Goal: Task Accomplishment & Management: Complete application form

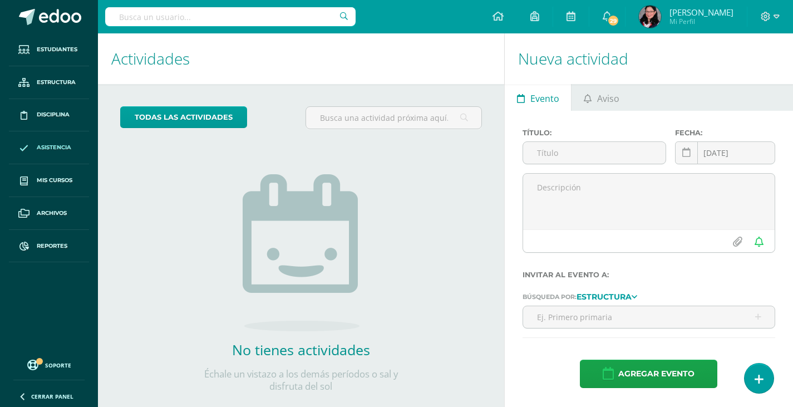
click at [56, 147] on span "Asistencia" at bounding box center [54, 147] width 35 height 9
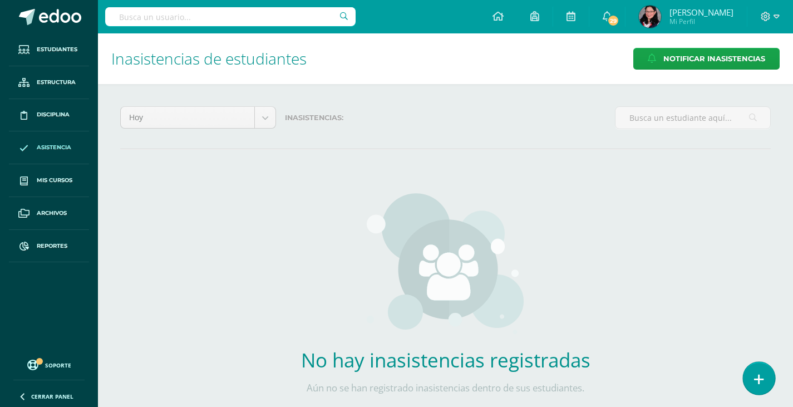
click at [760, 377] on icon at bounding box center [759, 379] width 10 height 13
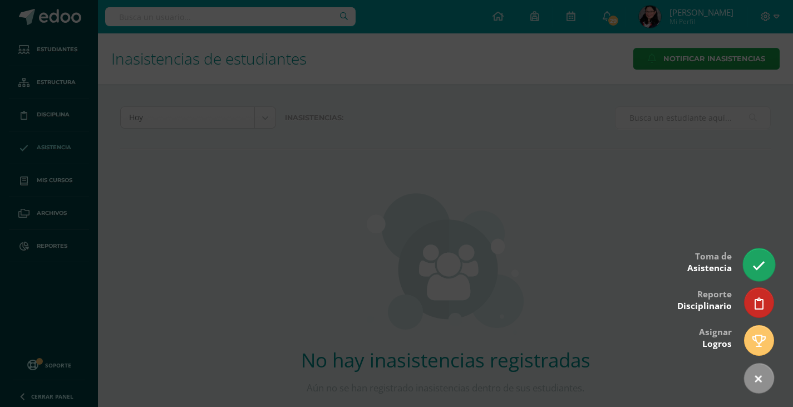
click at [762, 265] on icon at bounding box center [758, 265] width 13 height 13
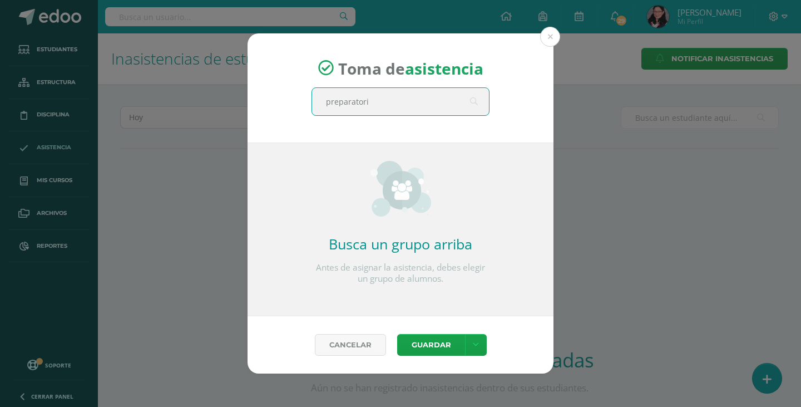
type input "preparatoria"
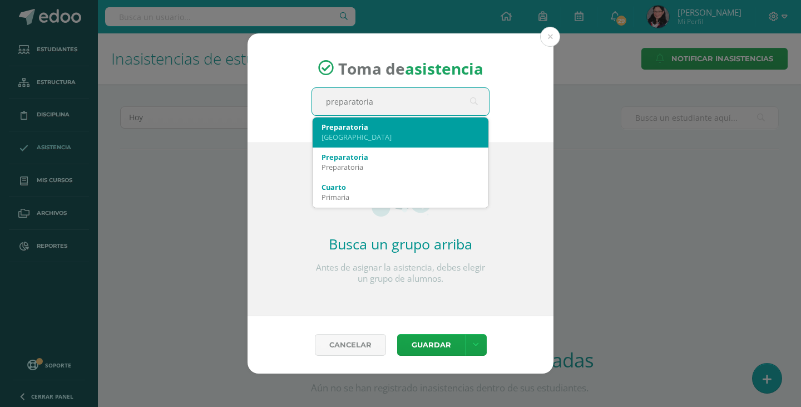
click at [393, 130] on div "Preparatoria" at bounding box center [401, 127] width 158 height 10
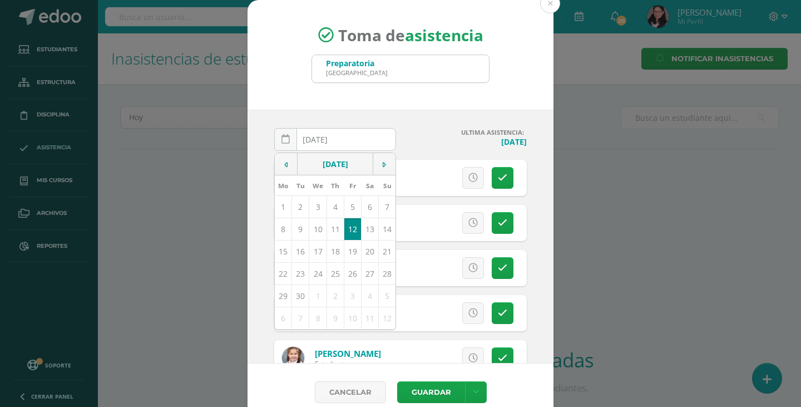
click at [407, 129] on h4 "ULTIMA ASISTENCIA:" at bounding box center [466, 132] width 122 height 8
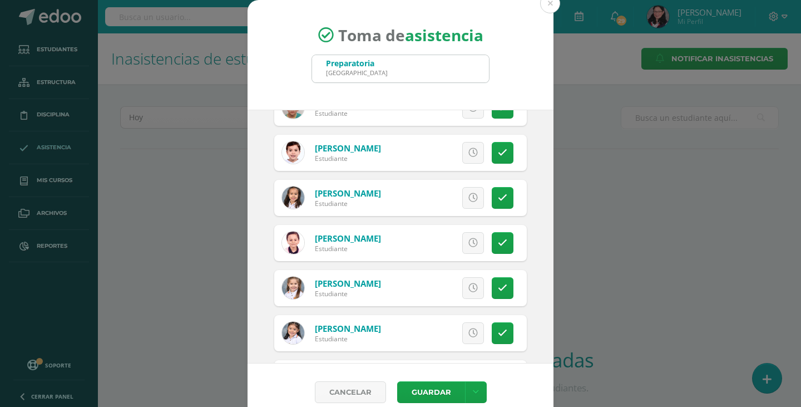
scroll to position [56, 0]
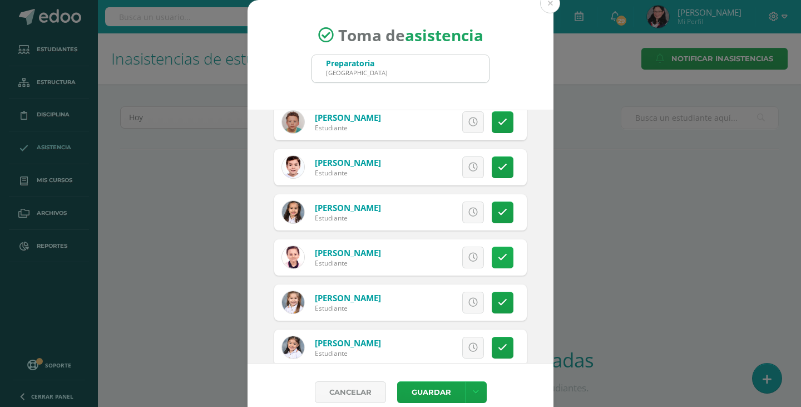
click at [495, 257] on link at bounding box center [503, 258] width 22 height 22
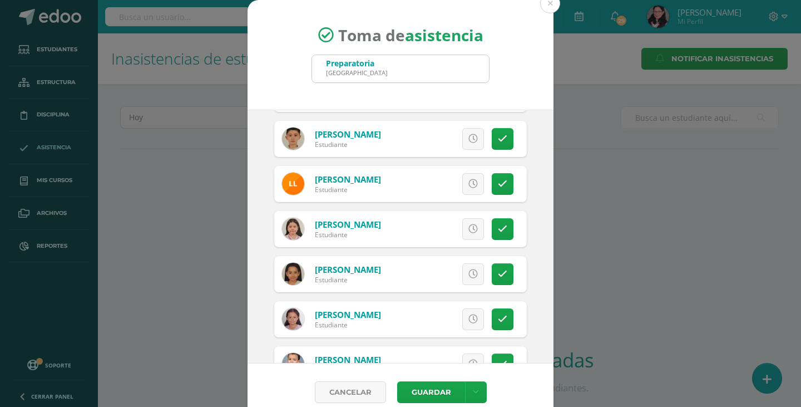
scroll to position [716, 0]
click at [498, 228] on icon at bounding box center [502, 228] width 9 height 9
click at [498, 269] on icon at bounding box center [502, 273] width 9 height 9
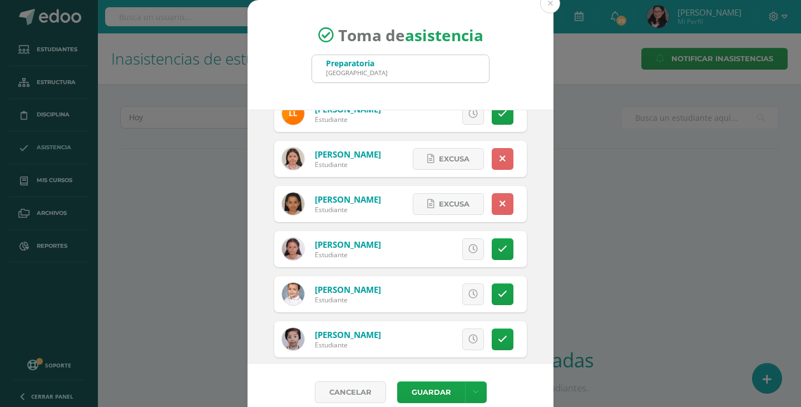
scroll to position [827, 0]
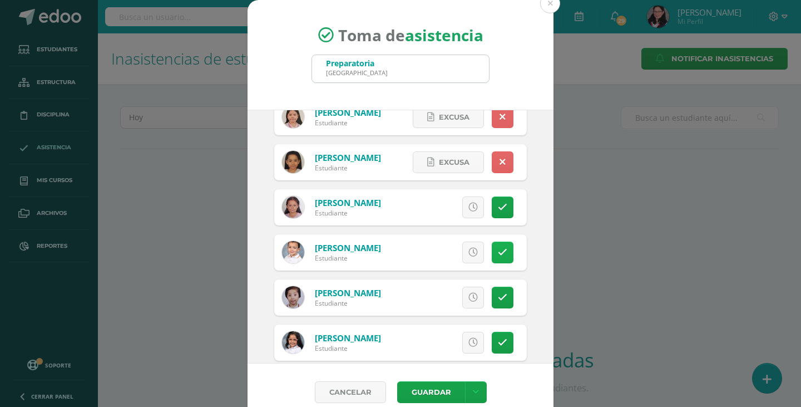
click at [498, 254] on icon at bounding box center [502, 252] width 9 height 9
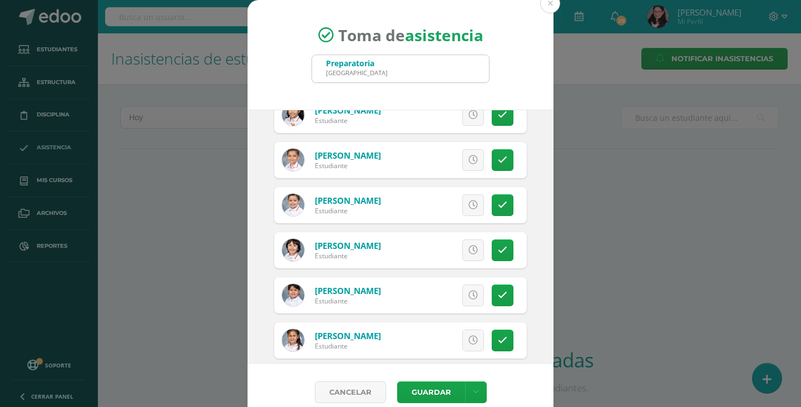
scroll to position [1383, 0]
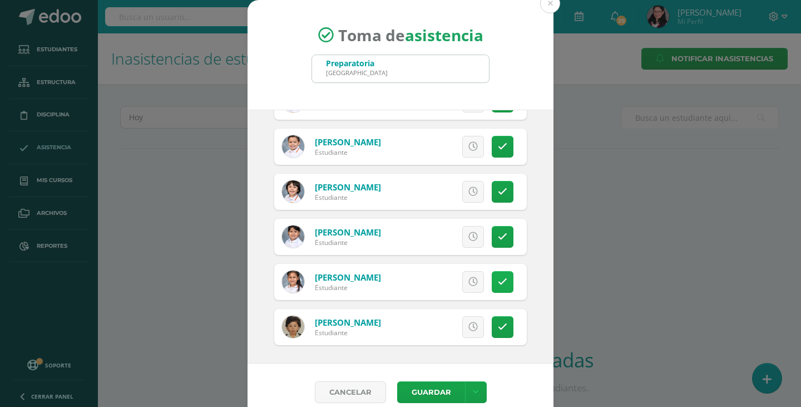
click at [498, 280] on icon at bounding box center [502, 281] width 9 height 9
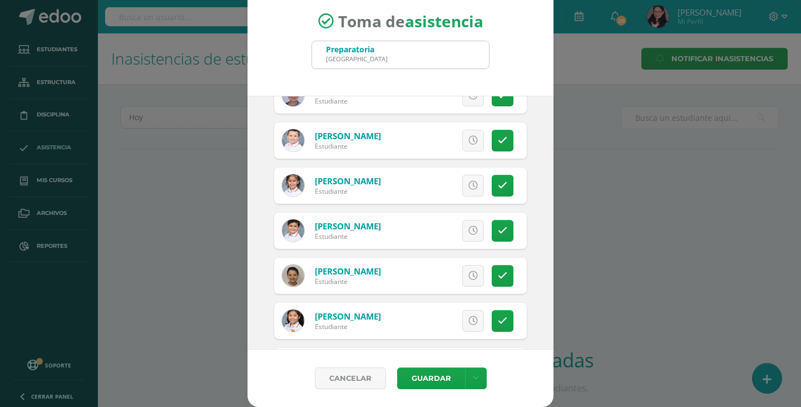
scroll to position [827, 0]
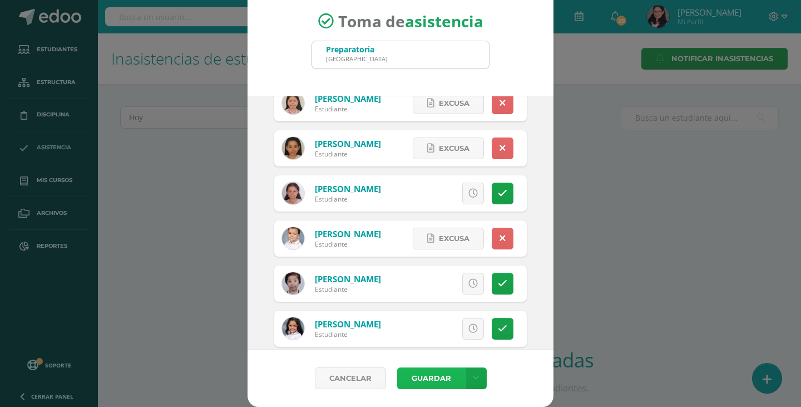
click at [412, 377] on button "Guardar" at bounding box center [431, 378] width 68 height 22
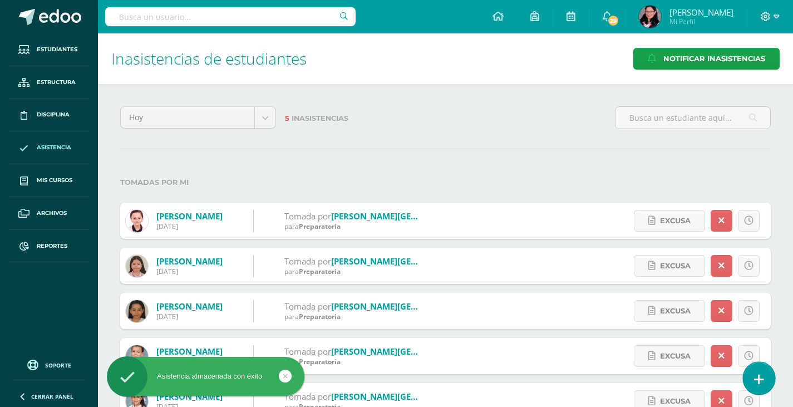
click at [765, 383] on link at bounding box center [759, 378] width 32 height 32
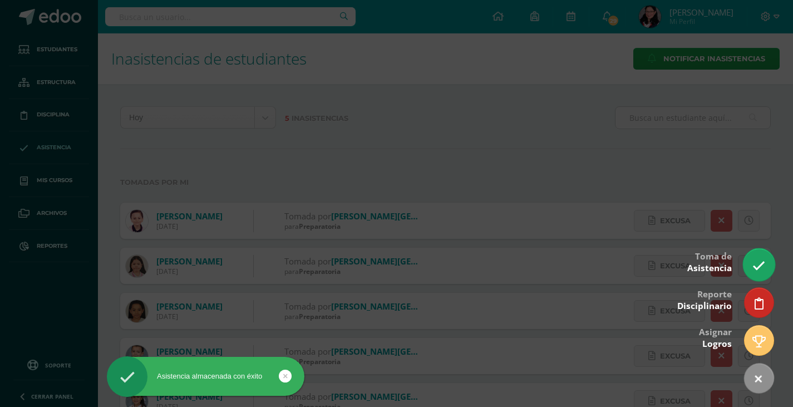
click at [765, 264] on icon at bounding box center [758, 265] width 13 height 13
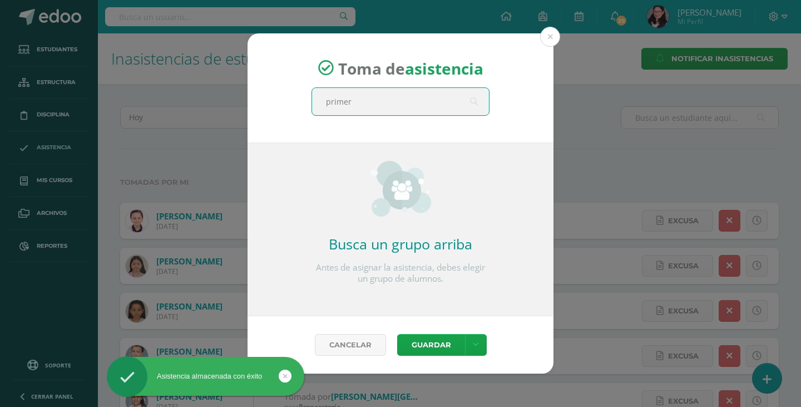
type input "primero"
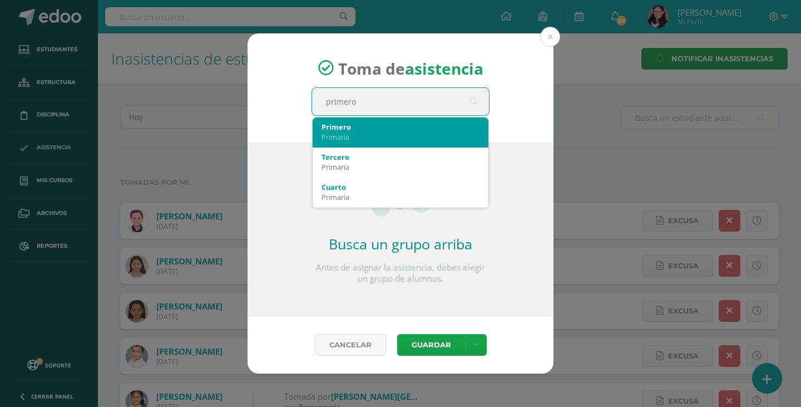
click at [425, 130] on div "Primero" at bounding box center [401, 127] width 158 height 10
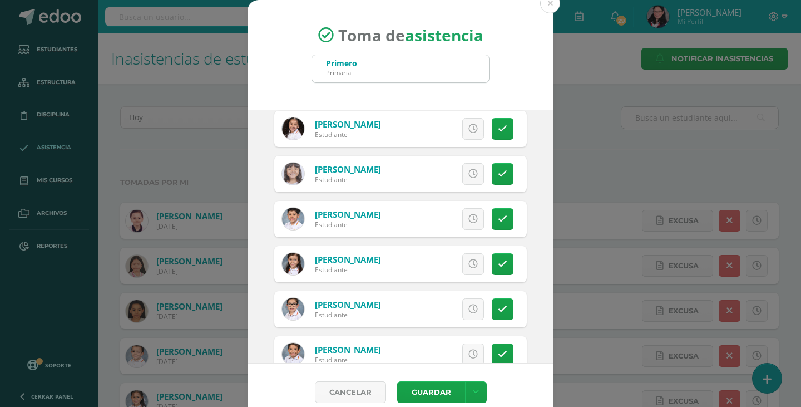
scroll to position [835, 0]
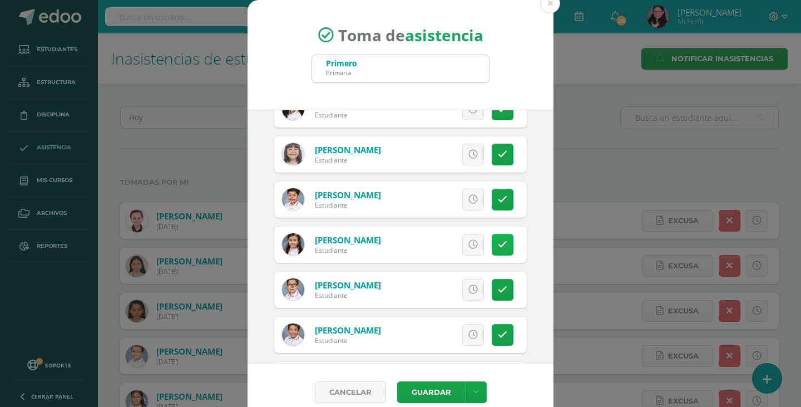
click at [498, 246] on icon at bounding box center [502, 244] width 9 height 9
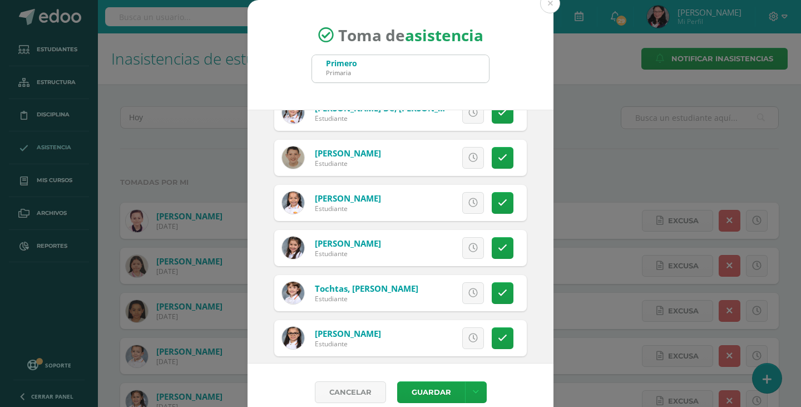
scroll to position [1948, 0]
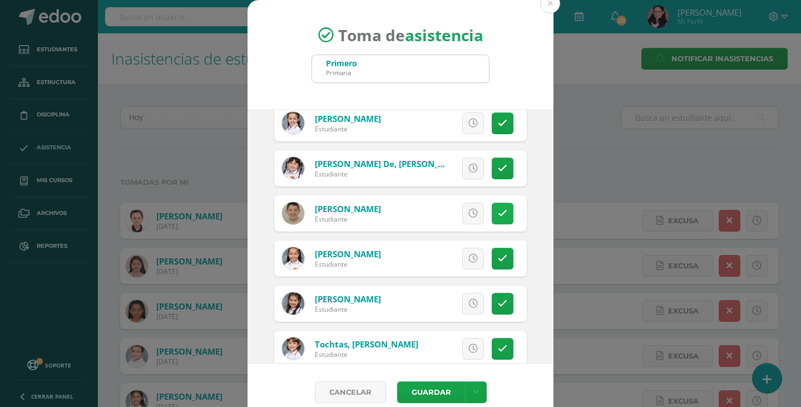
click at [498, 213] on icon at bounding box center [502, 213] width 9 height 9
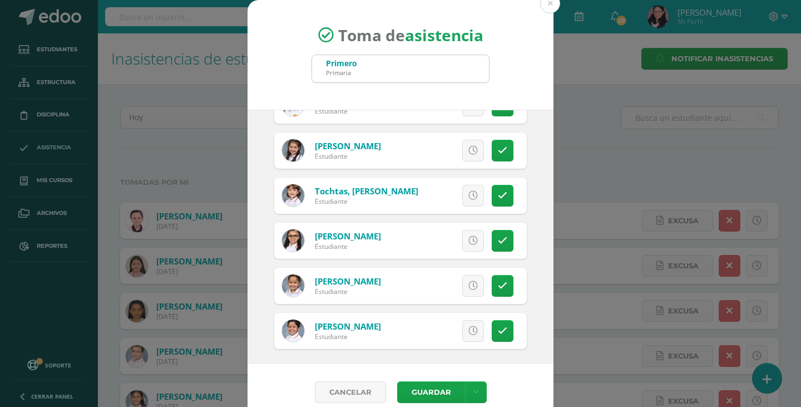
scroll to position [2105, 0]
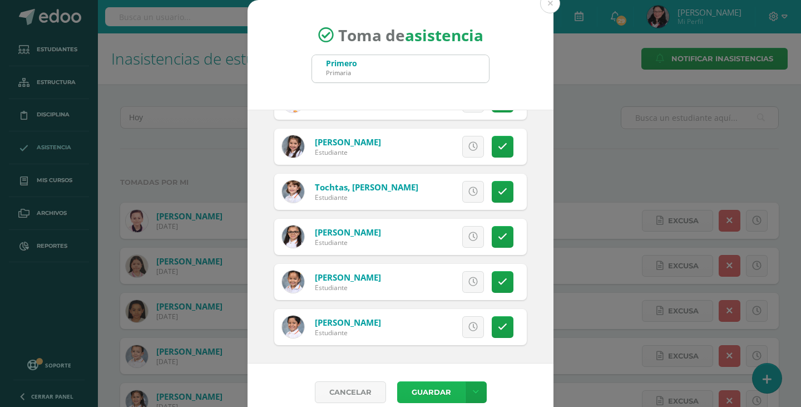
click at [426, 395] on button "Guardar" at bounding box center [431, 392] width 68 height 22
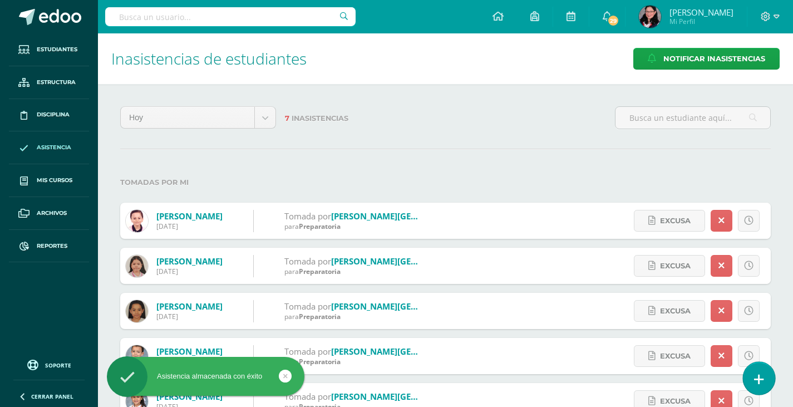
click at [758, 373] on icon at bounding box center [759, 379] width 10 height 13
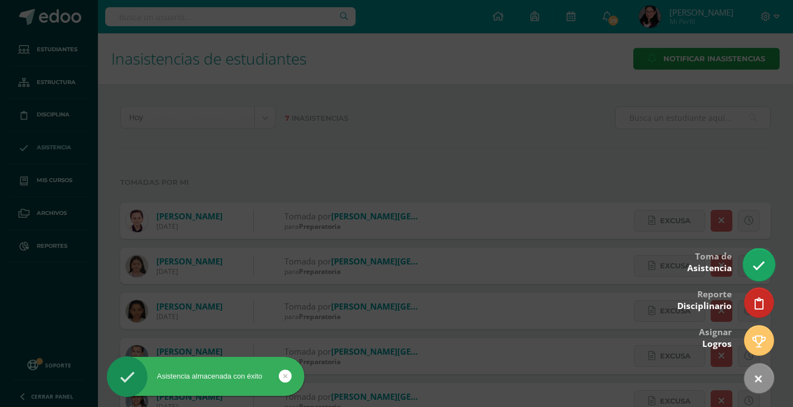
click at [755, 255] on link at bounding box center [759, 264] width 32 height 32
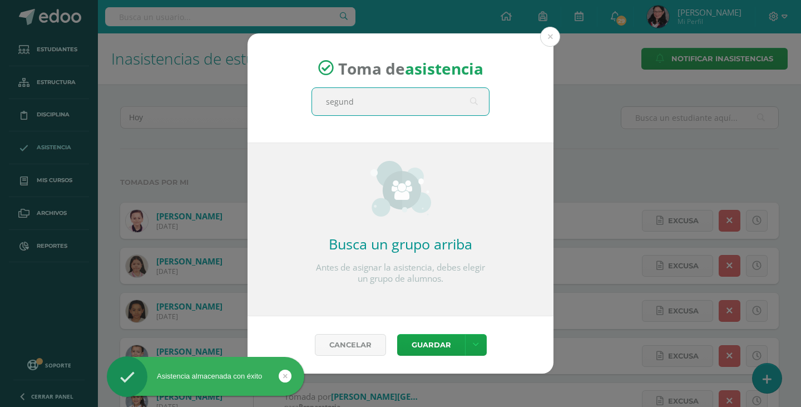
type input "segundo"
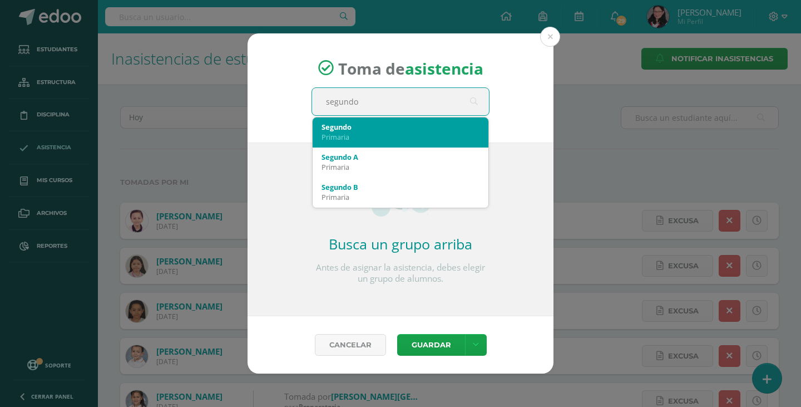
click at [415, 129] on div "Segundo" at bounding box center [401, 127] width 158 height 10
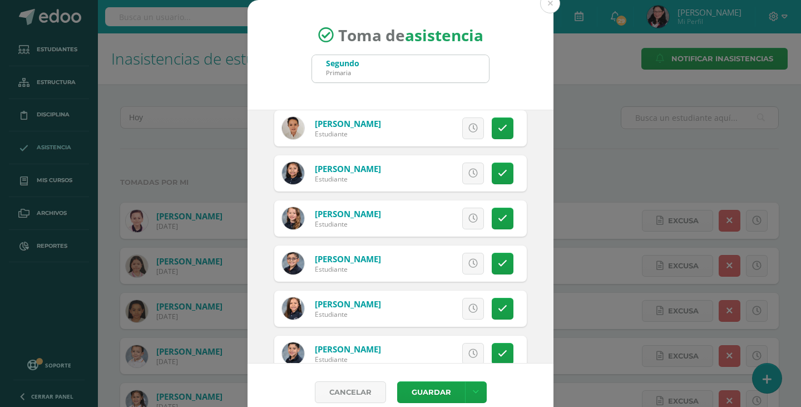
scroll to position [890, 0]
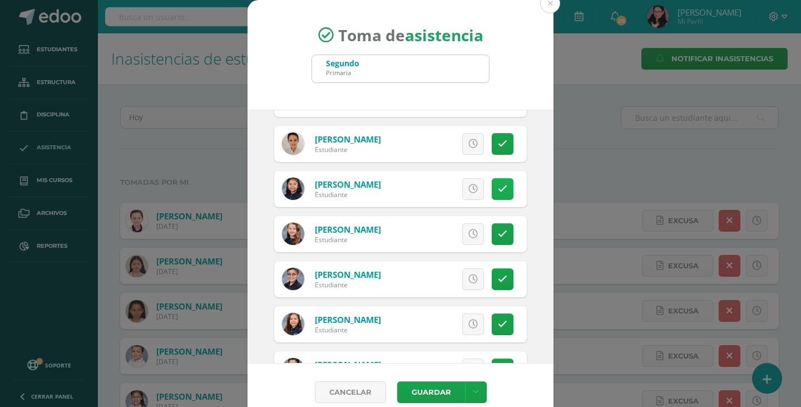
click at [496, 189] on link at bounding box center [503, 189] width 22 height 22
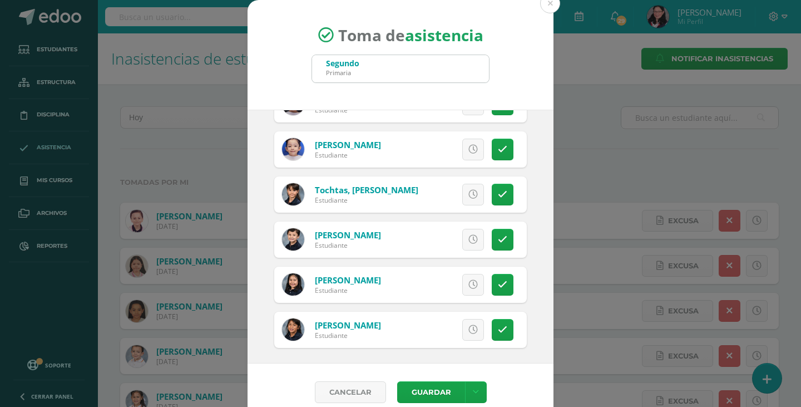
scroll to position [1338, 0]
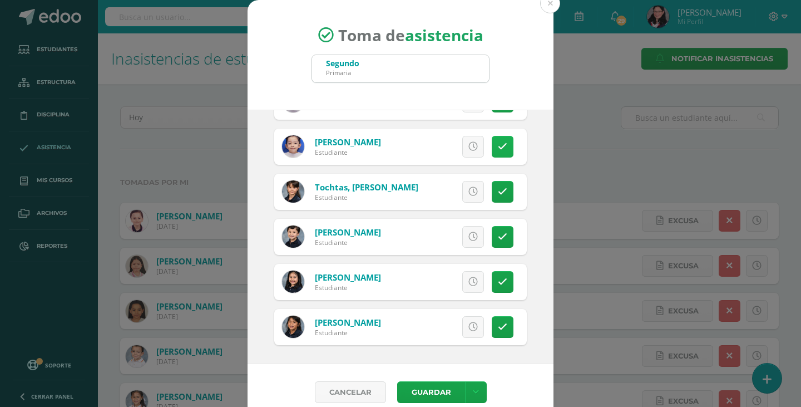
click at [495, 150] on link at bounding box center [503, 147] width 22 height 22
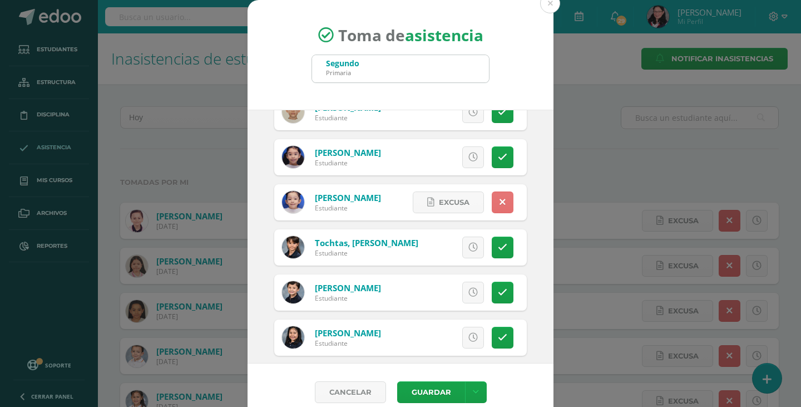
click at [495, 150] on link at bounding box center [503, 157] width 22 height 22
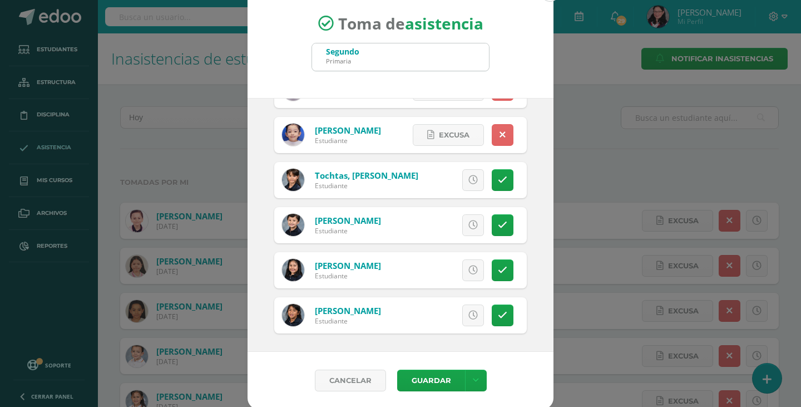
scroll to position [14, 0]
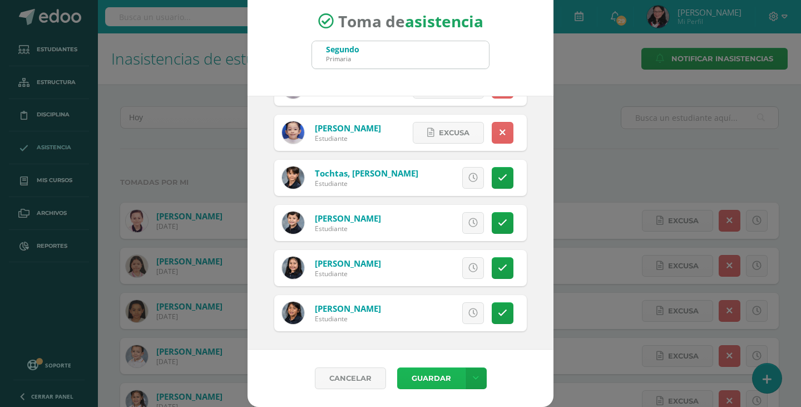
click at [411, 372] on button "Guardar" at bounding box center [431, 378] width 68 height 22
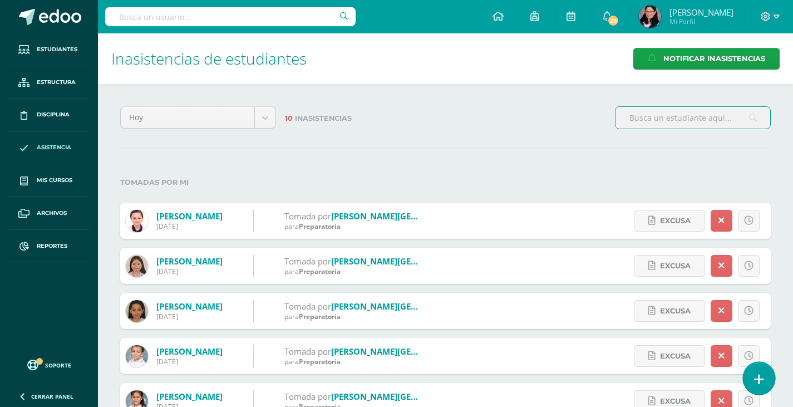
click at [755, 384] on icon at bounding box center [759, 379] width 10 height 13
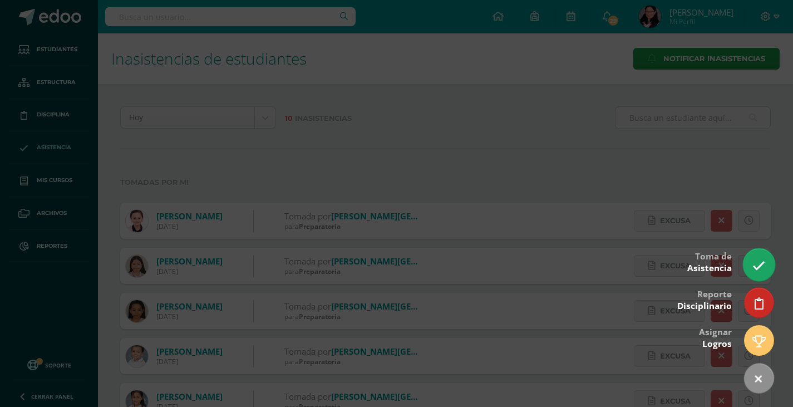
click at [760, 262] on icon at bounding box center [758, 265] width 13 height 13
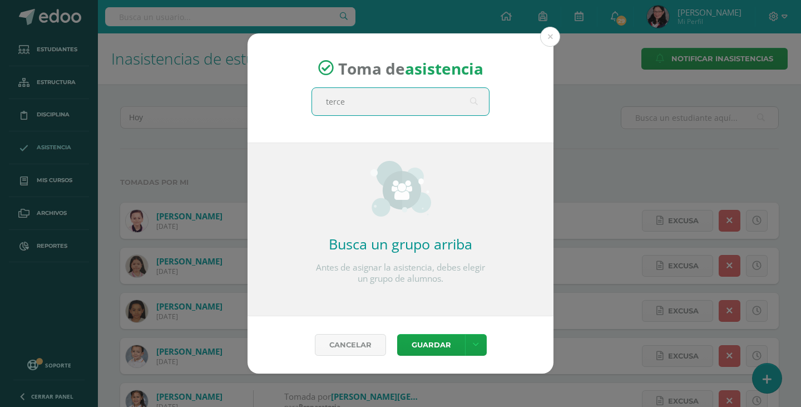
type input "tercer"
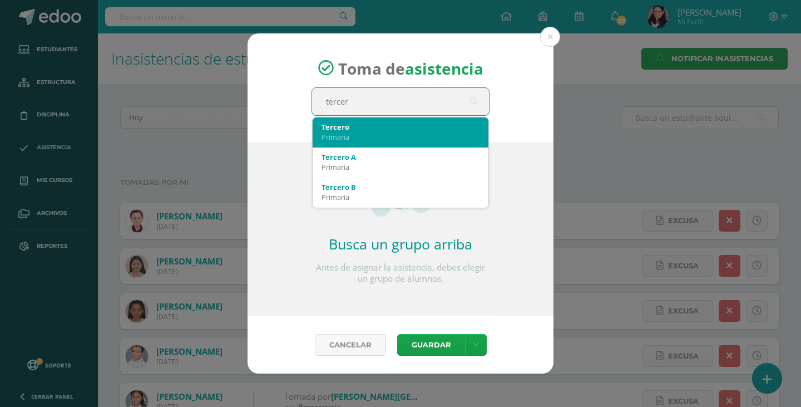
click at [429, 132] on div "Primaria" at bounding box center [401, 137] width 158 height 10
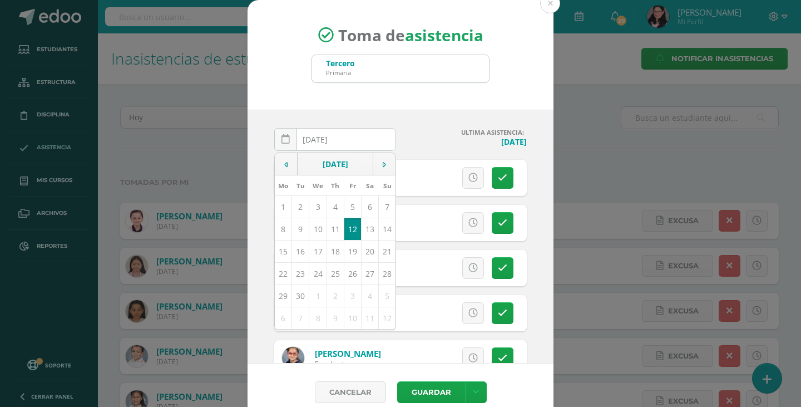
click at [405, 141] on h4 "[DATE]" at bounding box center [466, 141] width 122 height 11
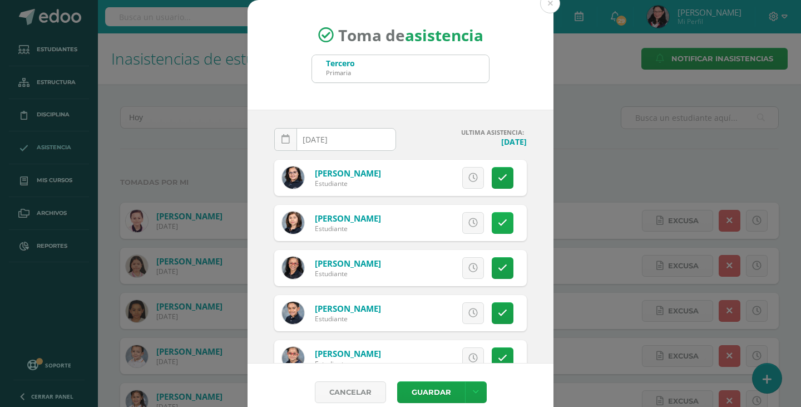
click at [497, 225] on link at bounding box center [503, 223] width 22 height 22
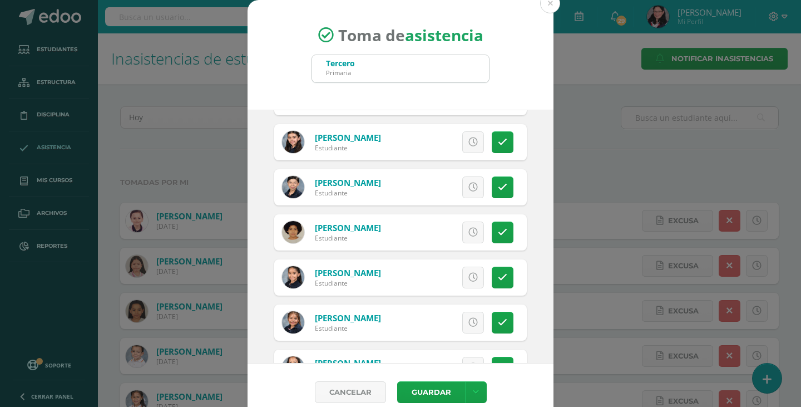
scroll to position [1002, 0]
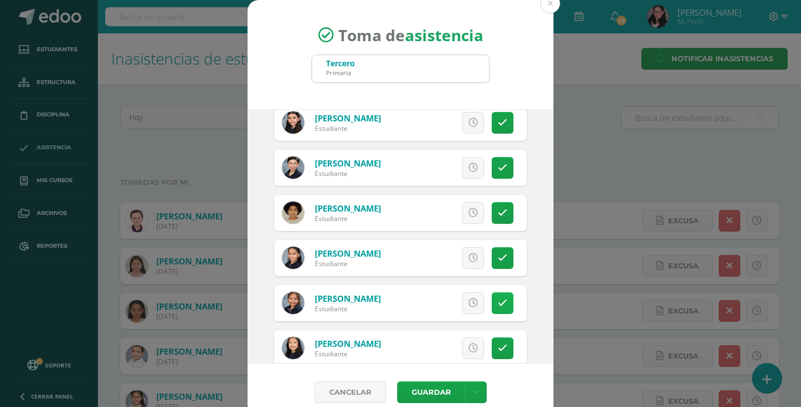
click at [498, 305] on icon at bounding box center [502, 302] width 9 height 9
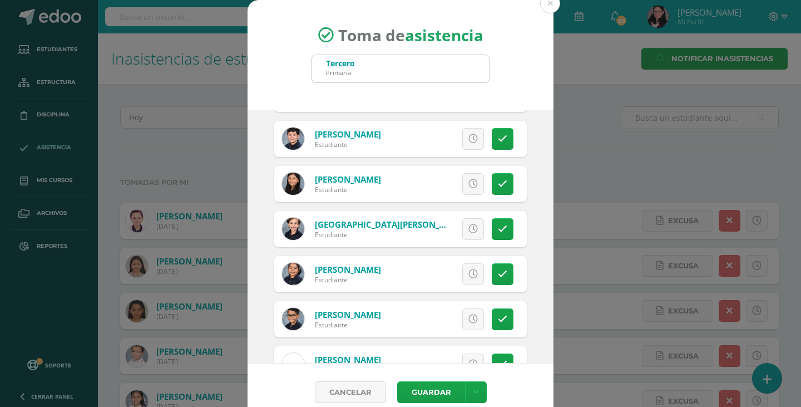
scroll to position [1336, 0]
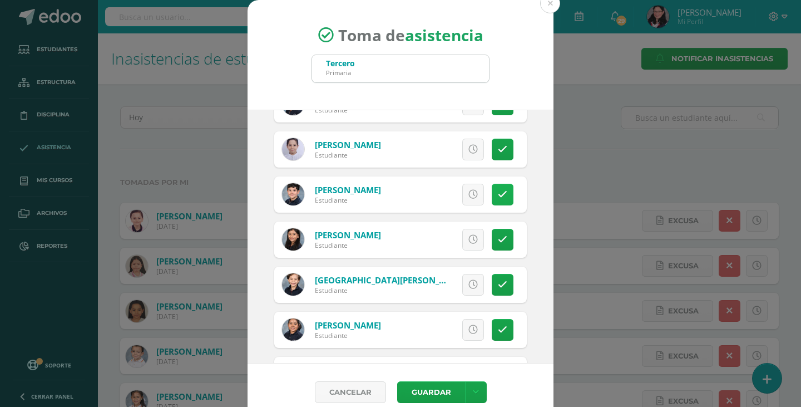
click at [498, 190] on icon at bounding box center [502, 194] width 9 height 9
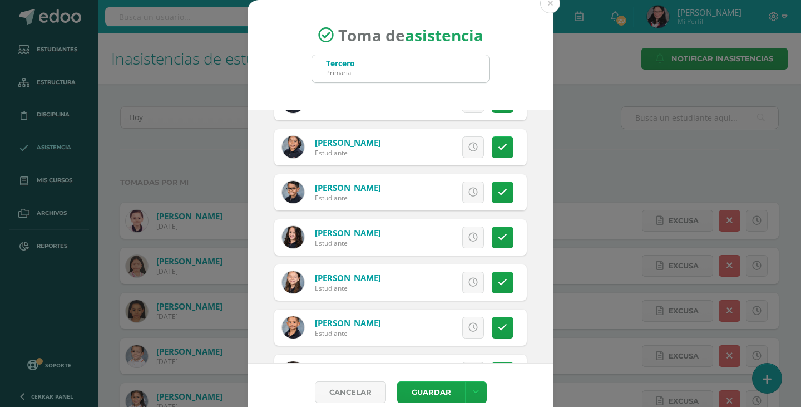
scroll to position [1558, 0]
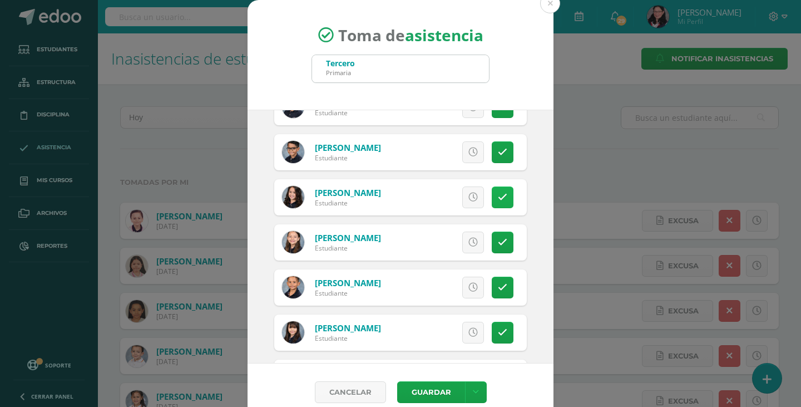
click at [498, 199] on icon at bounding box center [502, 197] width 9 height 9
click at [498, 245] on icon at bounding box center [502, 242] width 9 height 9
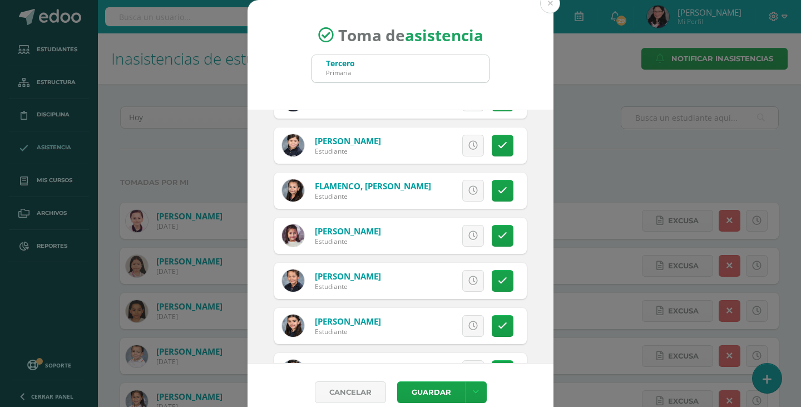
scroll to position [779, 0]
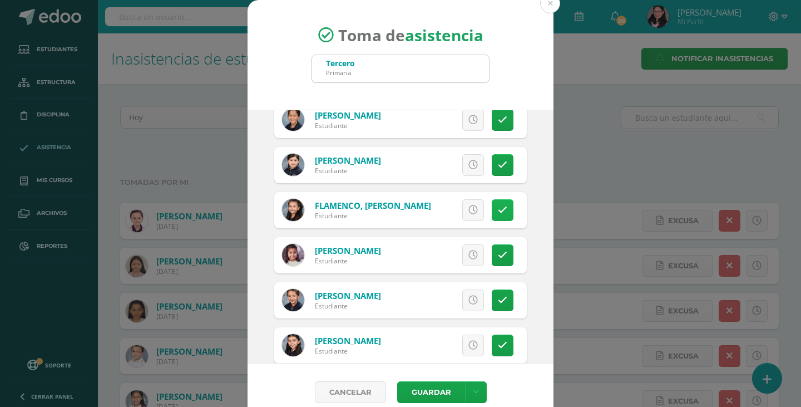
click at [498, 214] on link at bounding box center [503, 210] width 22 height 22
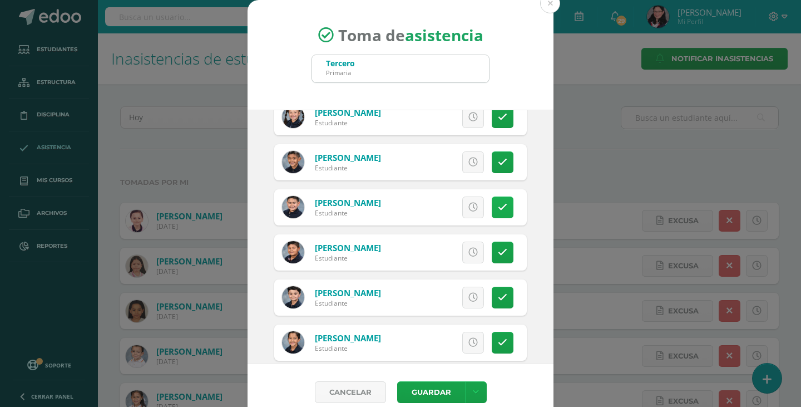
click at [498, 209] on icon at bounding box center [502, 207] width 9 height 9
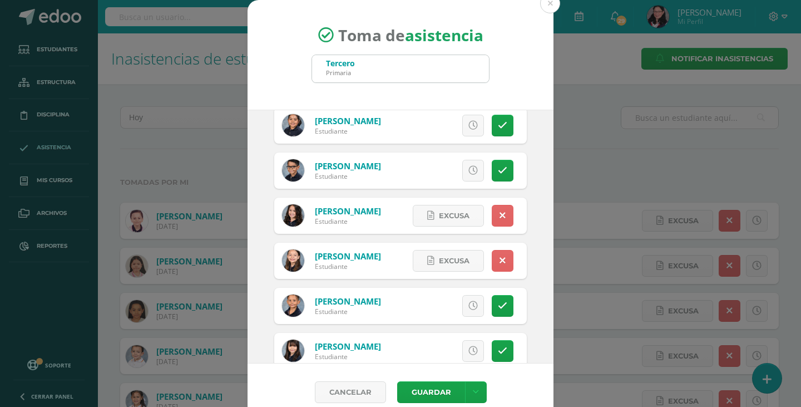
scroll to position [1558, 0]
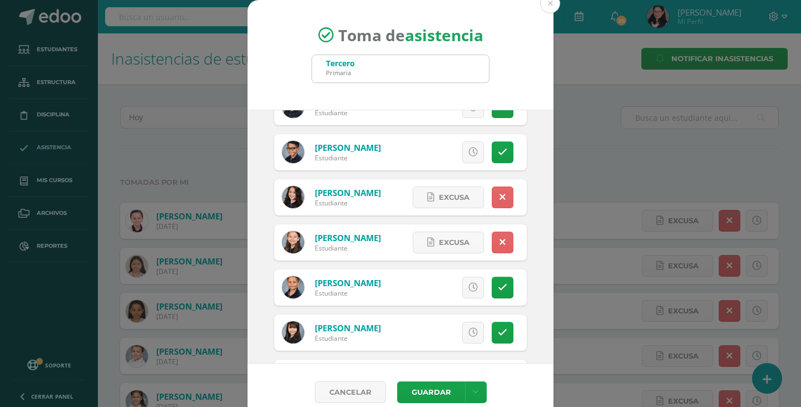
click at [498, 154] on icon at bounding box center [502, 151] width 9 height 9
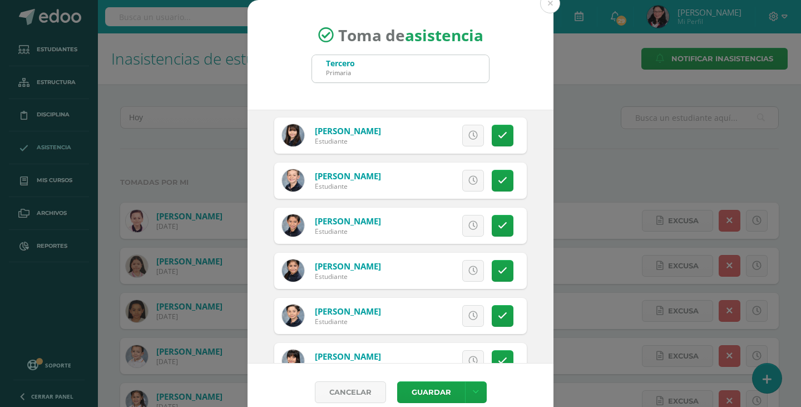
scroll to position [1781, 0]
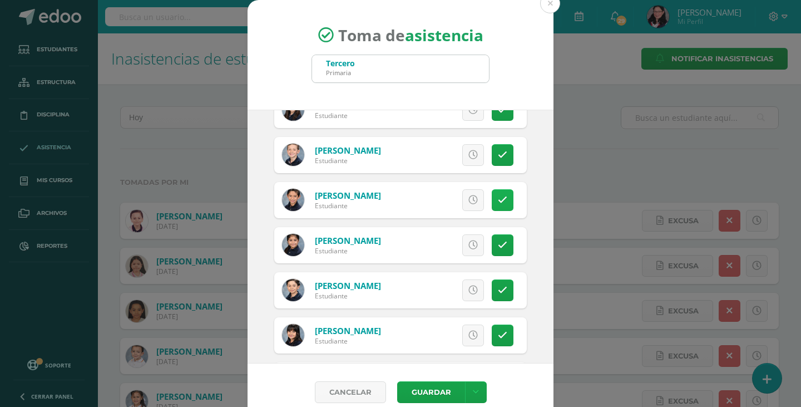
click at [498, 202] on icon at bounding box center [502, 199] width 9 height 9
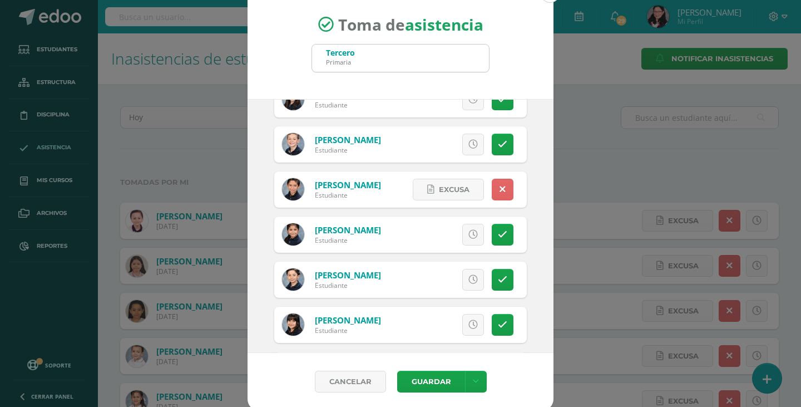
scroll to position [14, 0]
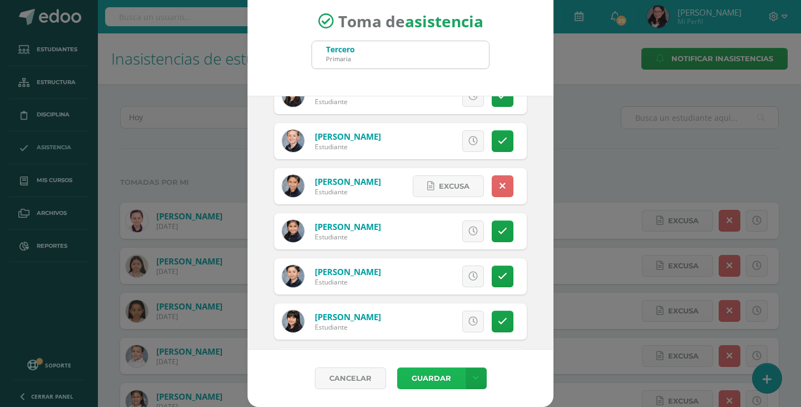
click at [426, 380] on button "Guardar" at bounding box center [431, 378] width 68 height 22
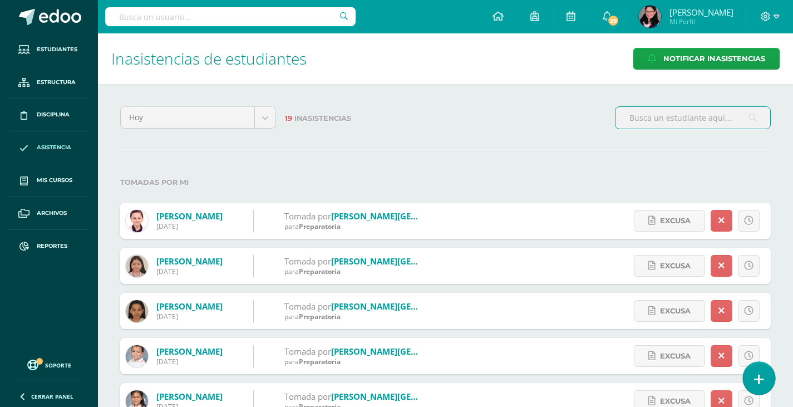
click at [759, 375] on icon at bounding box center [759, 379] width 10 height 13
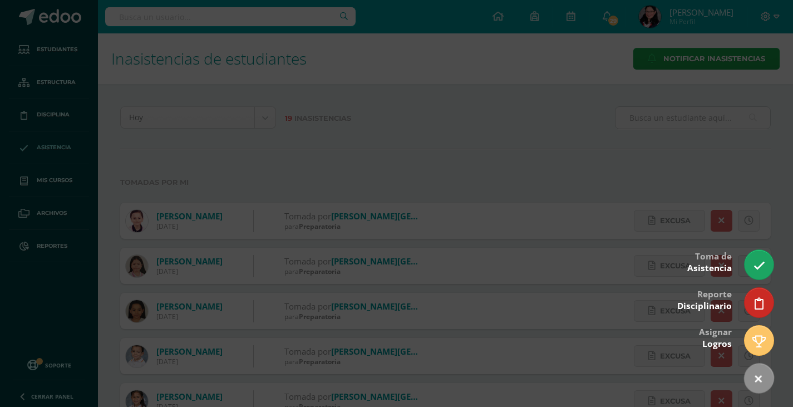
click at [763, 247] on div at bounding box center [396, 203] width 793 height 407
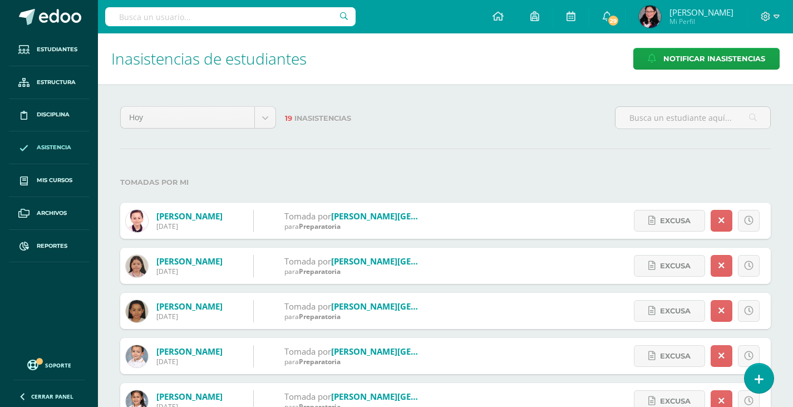
click at [763, 270] on div "Excusa Detalles sobre excusa: Añadir excusa a todas las inasistencias del día C…" at bounding box center [694, 266] width 154 height 36
click at [763, 378] on link at bounding box center [759, 378] width 32 height 32
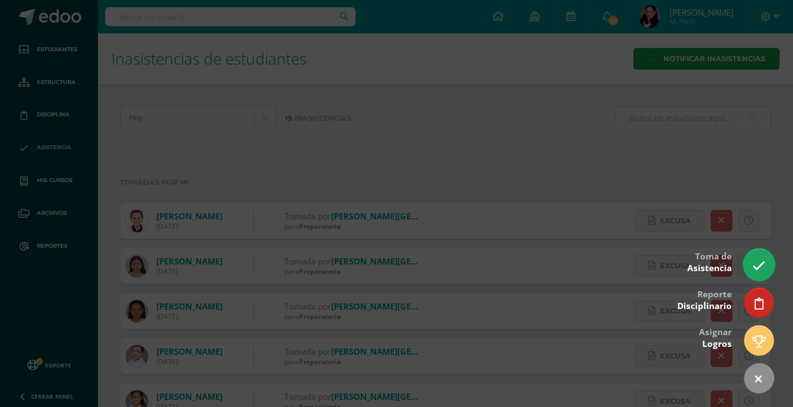
click at [760, 267] on icon at bounding box center [758, 265] width 13 height 13
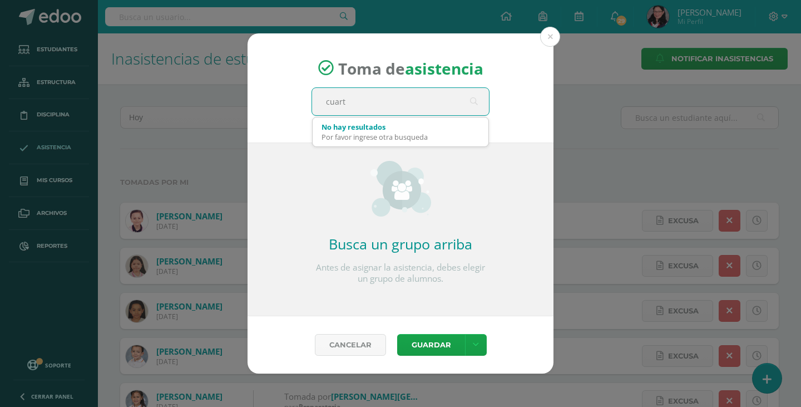
type input "cuarto"
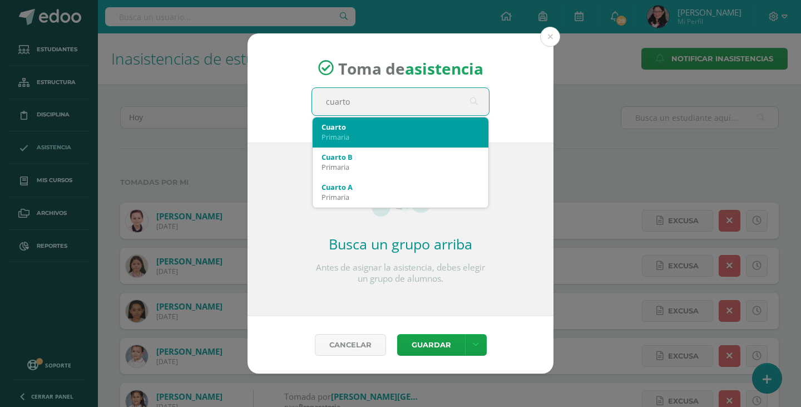
click at [396, 139] on div "Primaria" at bounding box center [401, 137] width 158 height 10
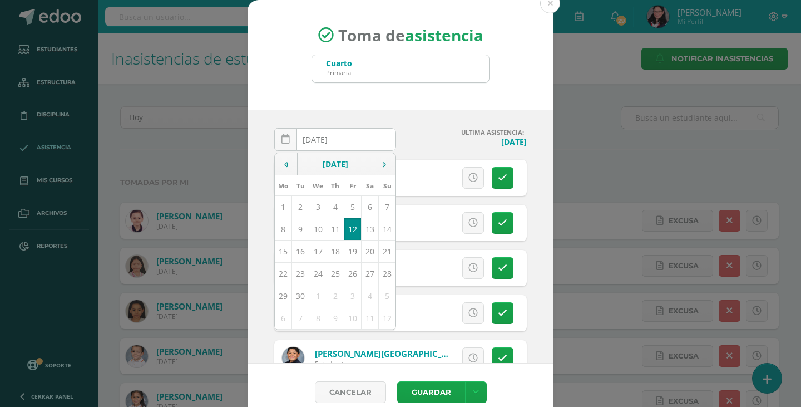
click at [408, 114] on div "2025-09-12 September, 2025 Mo Tu We Th Fr Sa Su 1 2 3 4 5 6 7 8 9 10 11 12 13 1…" at bounding box center [401, 237] width 306 height 254
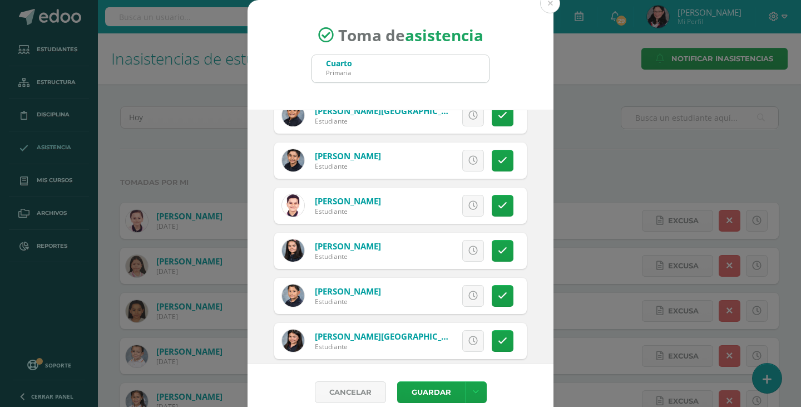
scroll to position [223, 0]
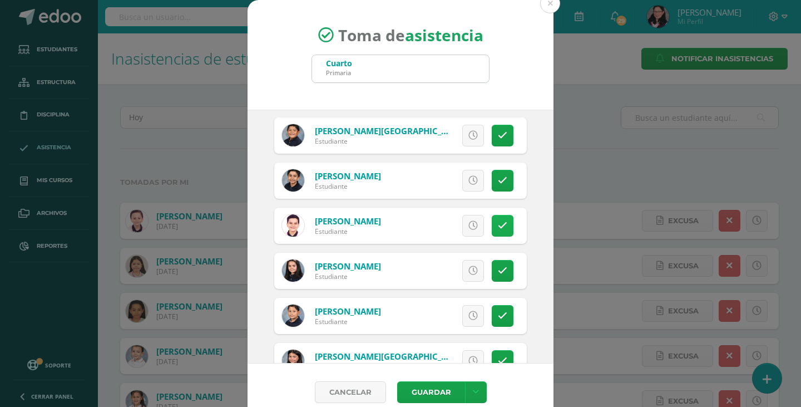
click at [498, 228] on icon at bounding box center [502, 225] width 9 height 9
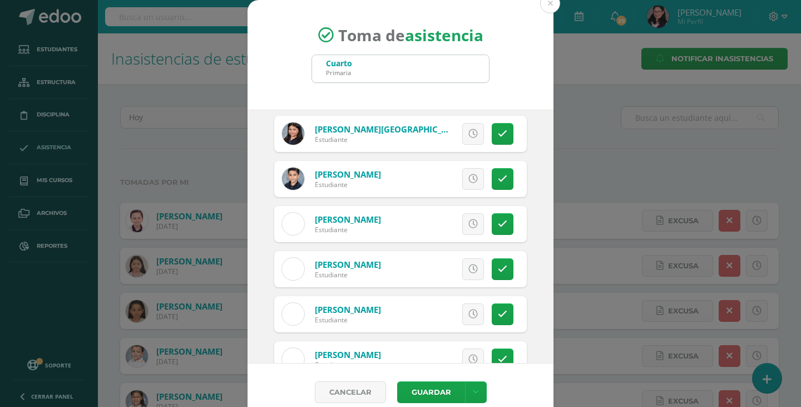
scroll to position [501, 0]
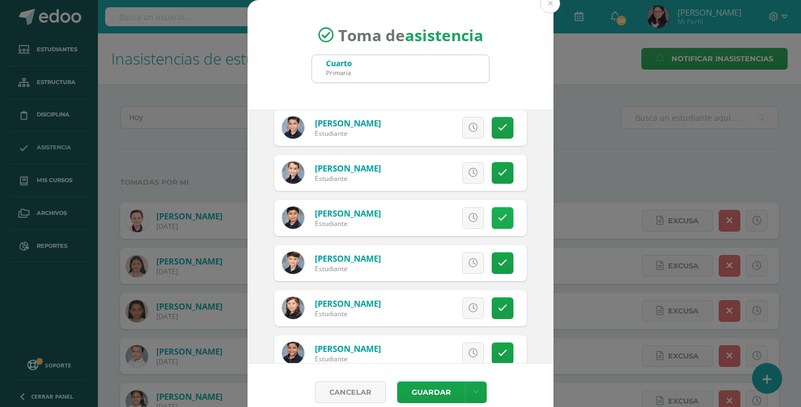
click at [492, 224] on link at bounding box center [503, 218] width 22 height 22
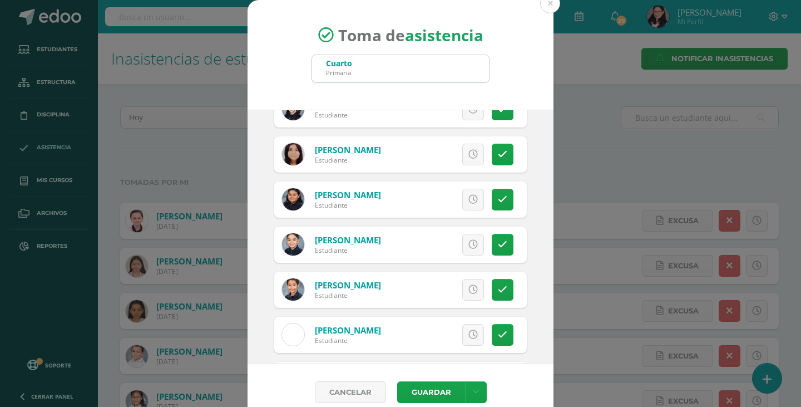
scroll to position [1447, 0]
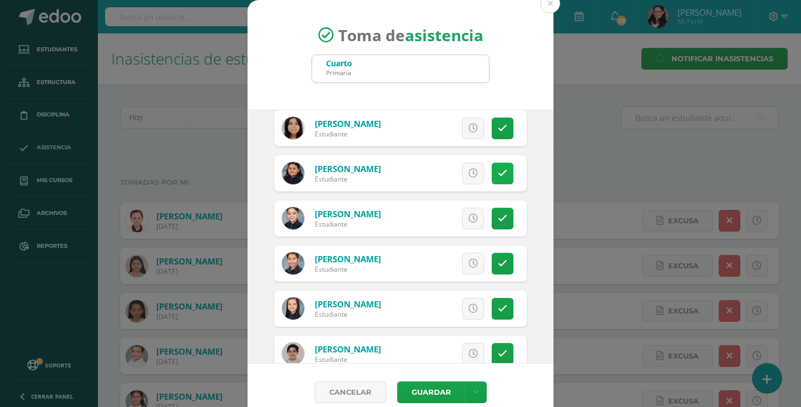
click at [498, 171] on icon at bounding box center [502, 173] width 9 height 9
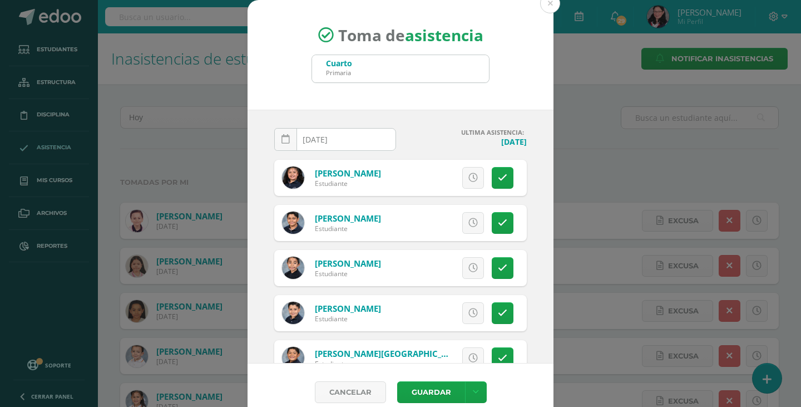
scroll to position [56, 0]
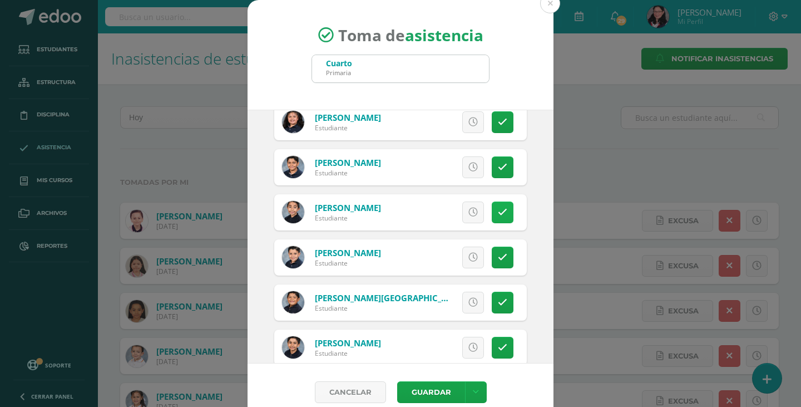
click at [495, 216] on link at bounding box center [503, 212] width 22 height 22
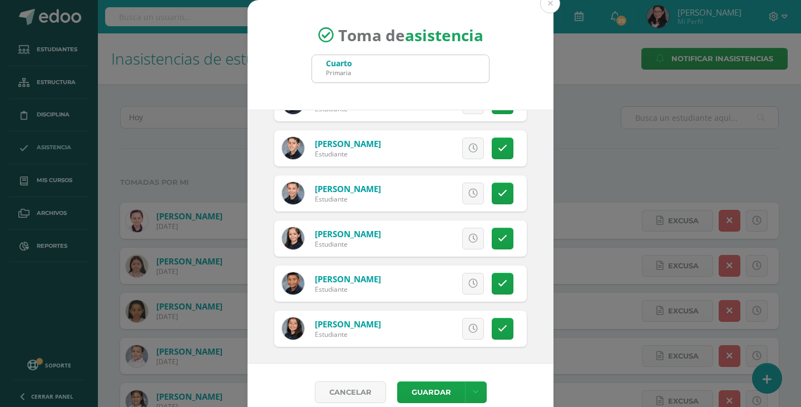
scroll to position [1789, 0]
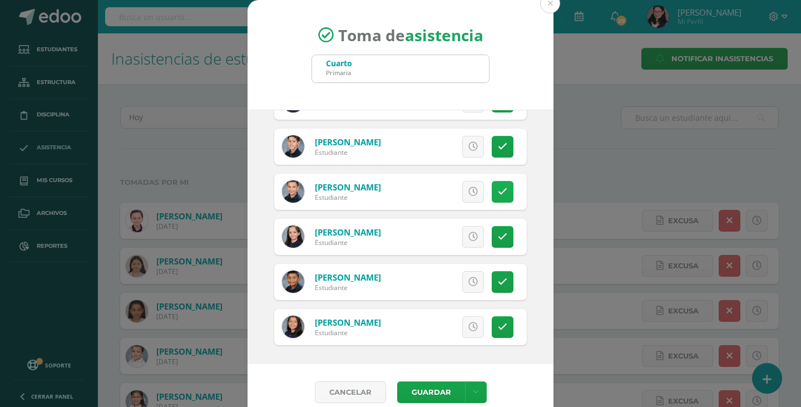
click at [498, 193] on icon at bounding box center [502, 191] width 9 height 9
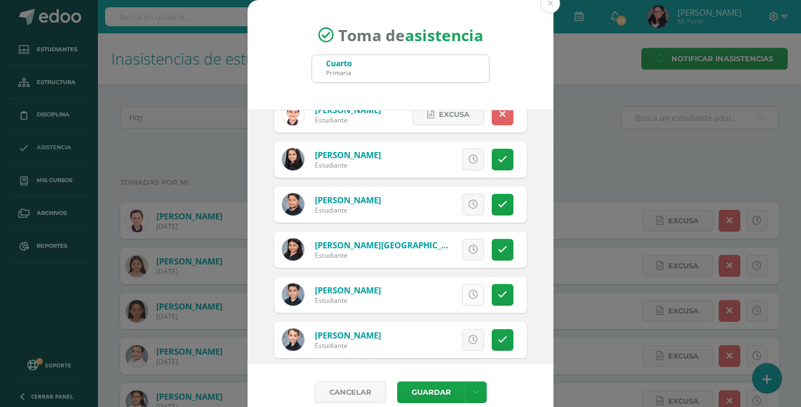
scroll to position [390, 0]
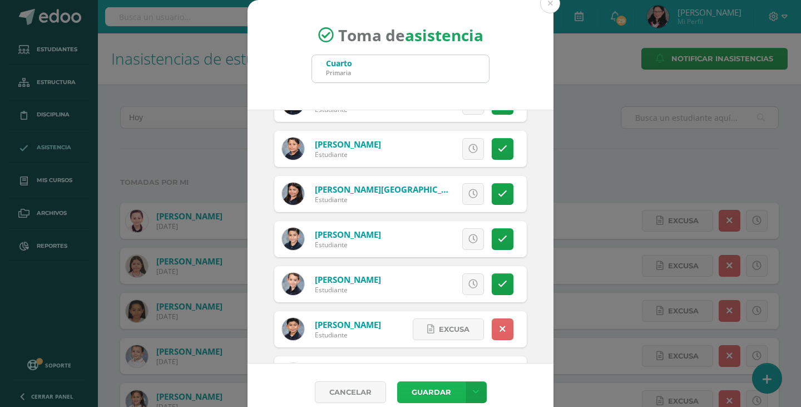
click at [431, 391] on button "Guardar" at bounding box center [431, 392] width 68 height 22
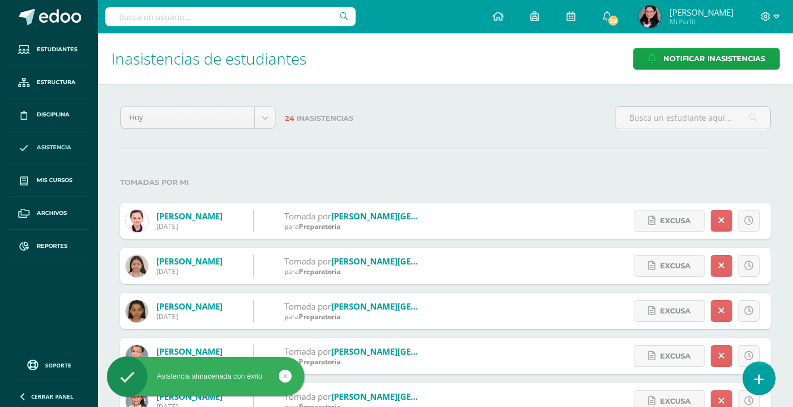
click at [755, 380] on icon at bounding box center [759, 379] width 10 height 13
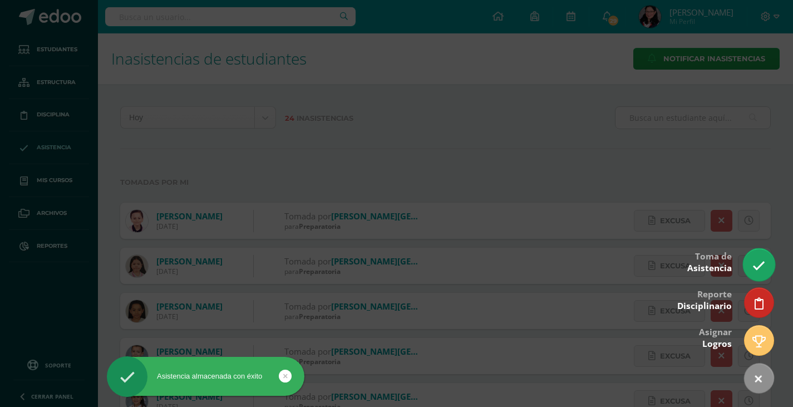
click at [760, 263] on icon at bounding box center [758, 265] width 13 height 13
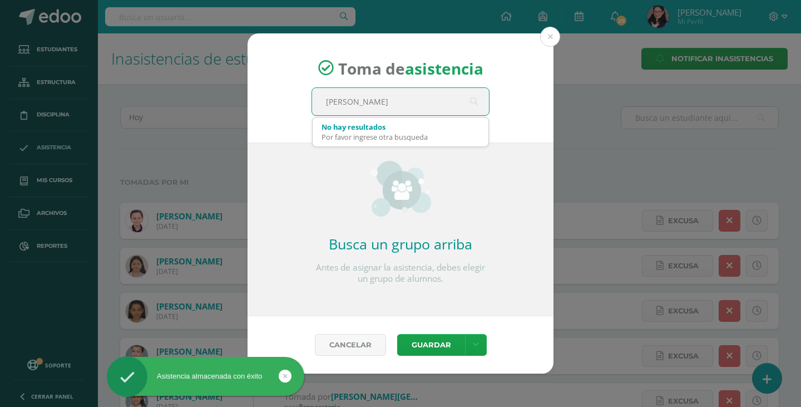
type input "quinto"
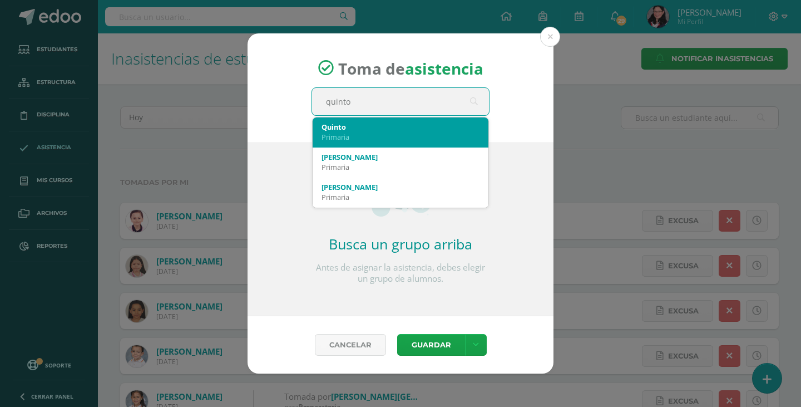
click at [416, 134] on div "Primaria" at bounding box center [401, 137] width 158 height 10
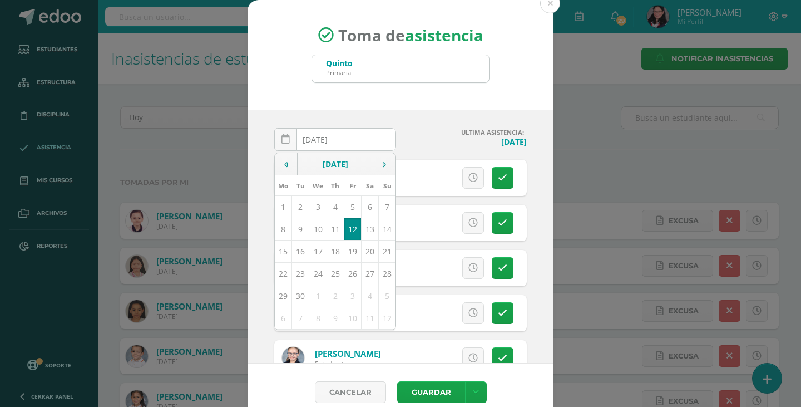
click at [395, 120] on div "[DATE] September, 2025 Mo Tu We Th Fr Sa Su 1 2 3 4 5 6 7 8 9 10 11 12 13 14 15…" at bounding box center [401, 237] width 306 height 254
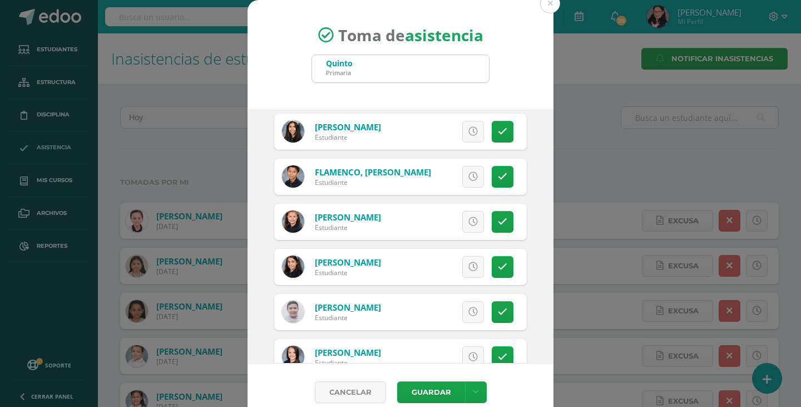
scroll to position [723, 0]
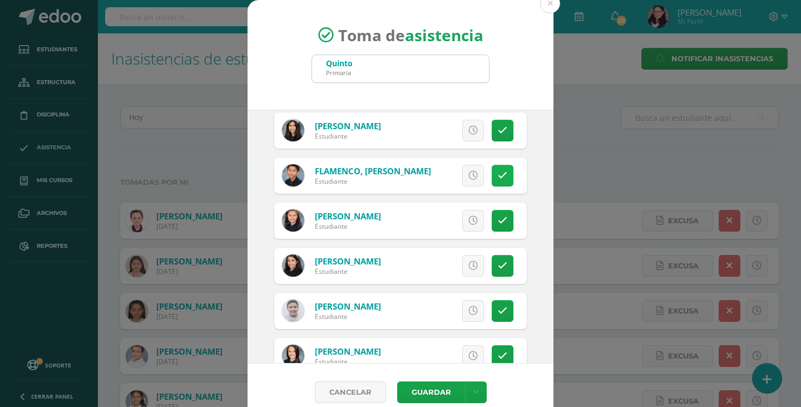
click at [496, 178] on link at bounding box center [503, 176] width 22 height 22
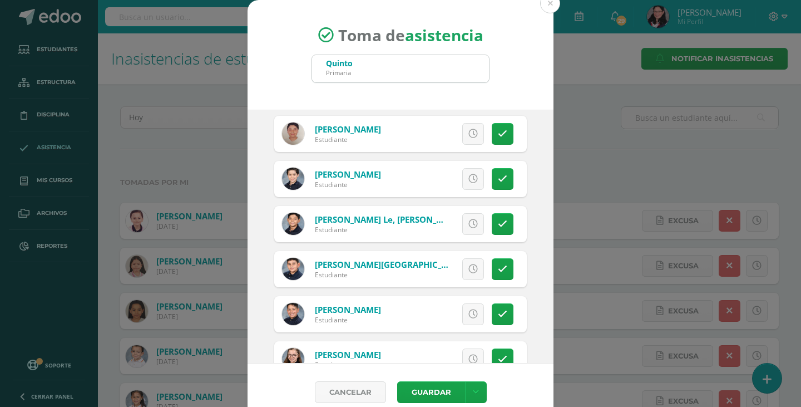
scroll to position [1836, 0]
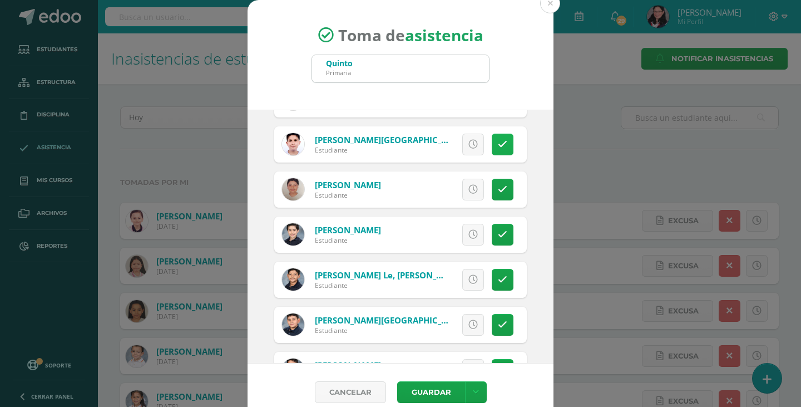
click at [496, 141] on link at bounding box center [503, 145] width 22 height 22
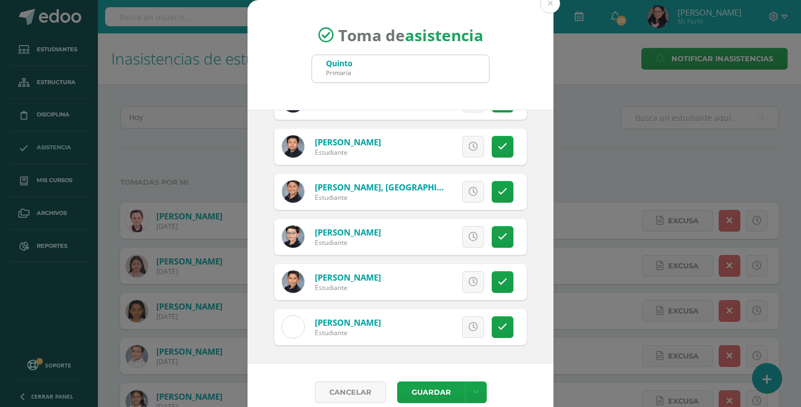
scroll to position [14, 0]
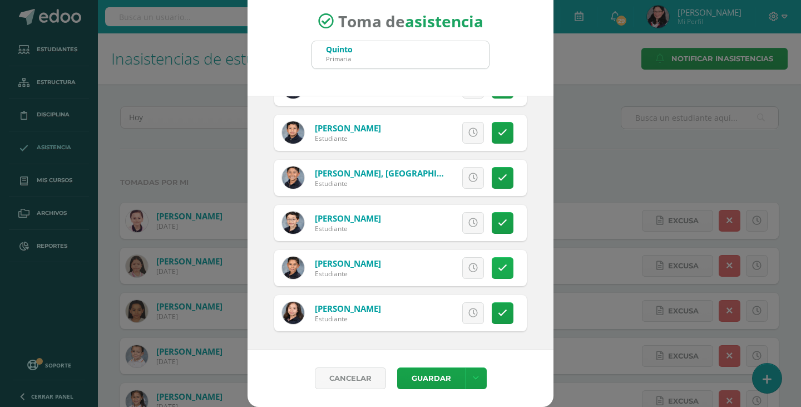
click at [496, 265] on link at bounding box center [503, 268] width 22 height 22
click at [434, 375] on button "Guardar" at bounding box center [431, 378] width 68 height 22
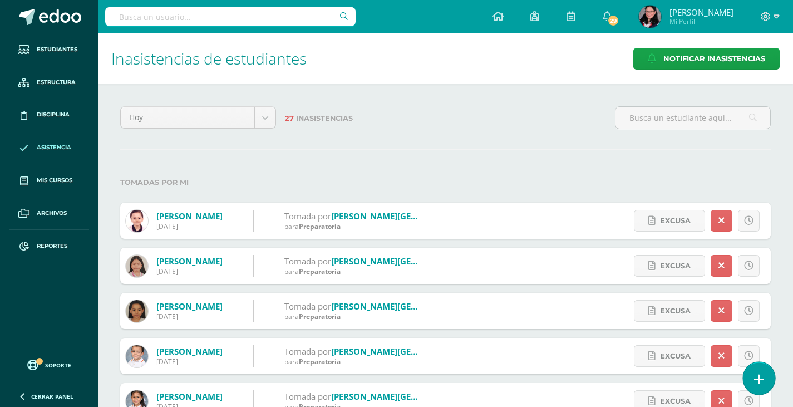
click at [756, 375] on icon at bounding box center [759, 379] width 10 height 13
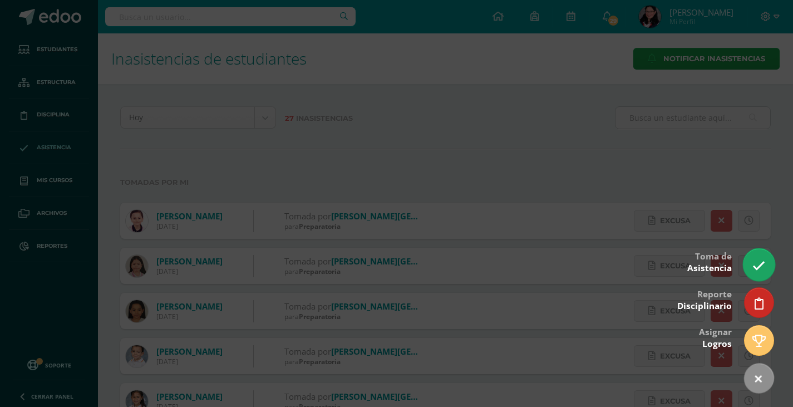
click at [752, 261] on icon at bounding box center [758, 265] width 13 height 13
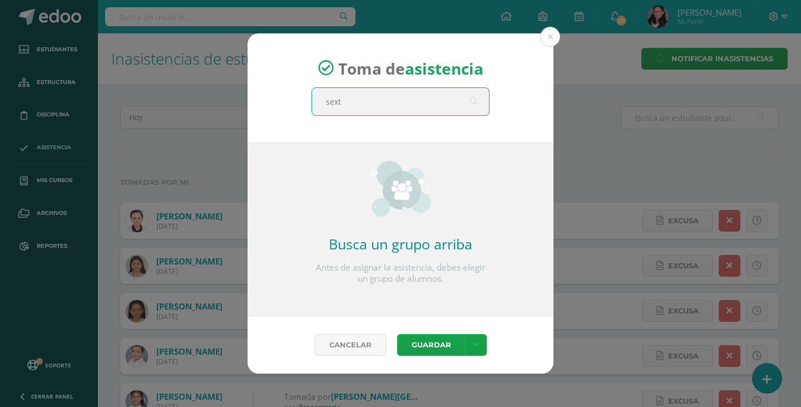
type input "sexto"
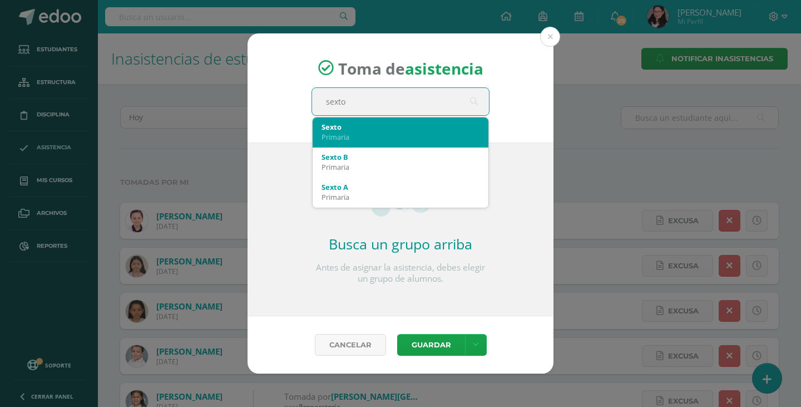
click at [405, 141] on div "Primaria" at bounding box center [401, 137] width 158 height 10
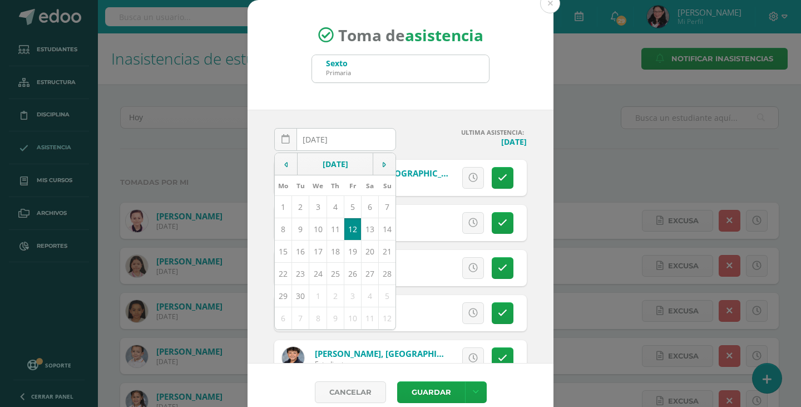
click at [405, 144] on h4 "Jueves, 11 de septiembre" at bounding box center [466, 141] width 122 height 11
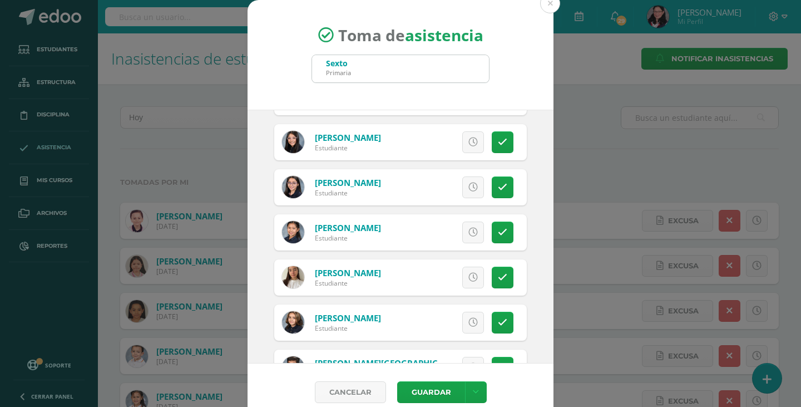
scroll to position [1169, 0]
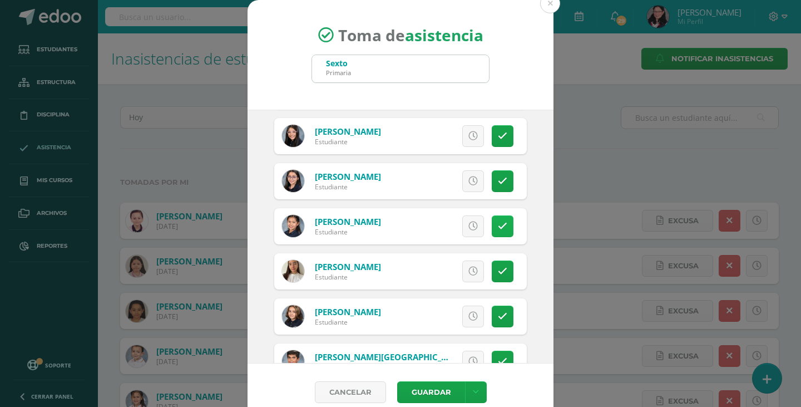
click at [498, 221] on icon at bounding box center [502, 225] width 9 height 9
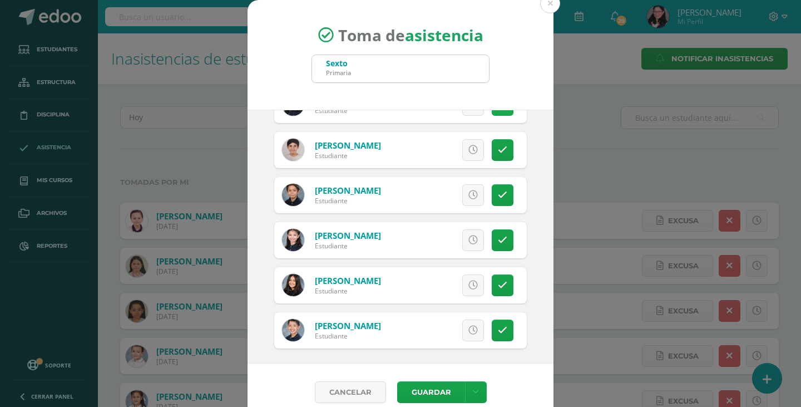
scroll to position [1564, 0]
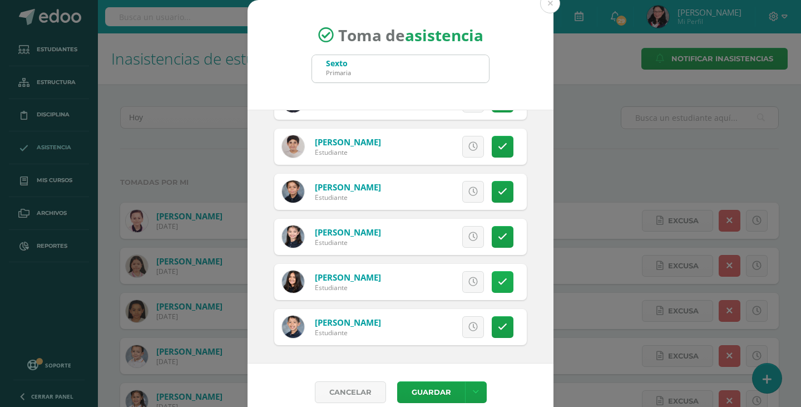
click at [494, 288] on link at bounding box center [503, 282] width 22 height 22
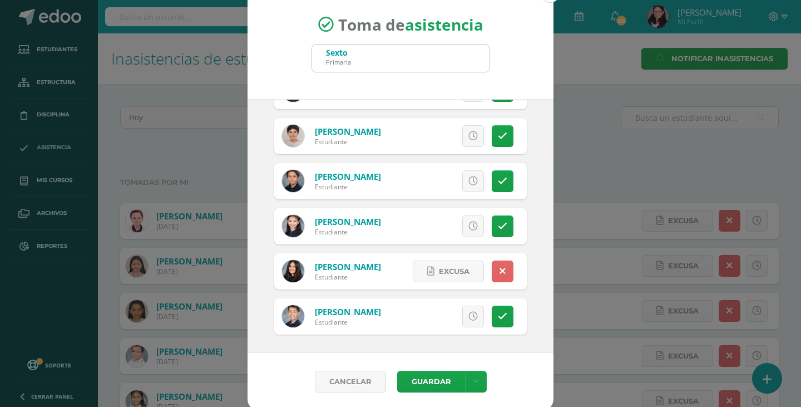
scroll to position [14, 0]
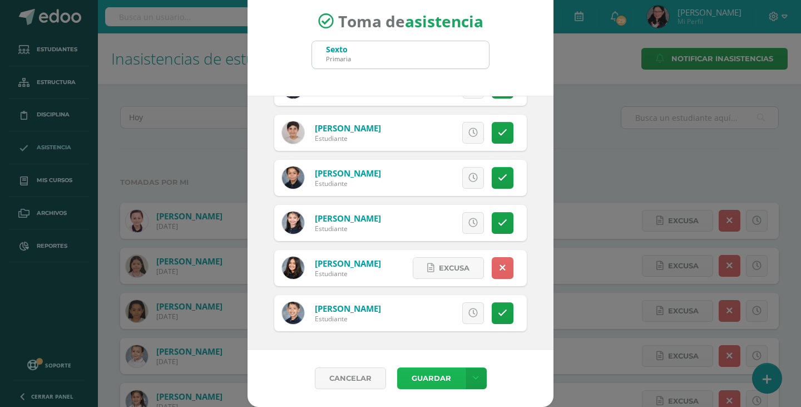
click at [425, 373] on button "Guardar" at bounding box center [431, 378] width 68 height 22
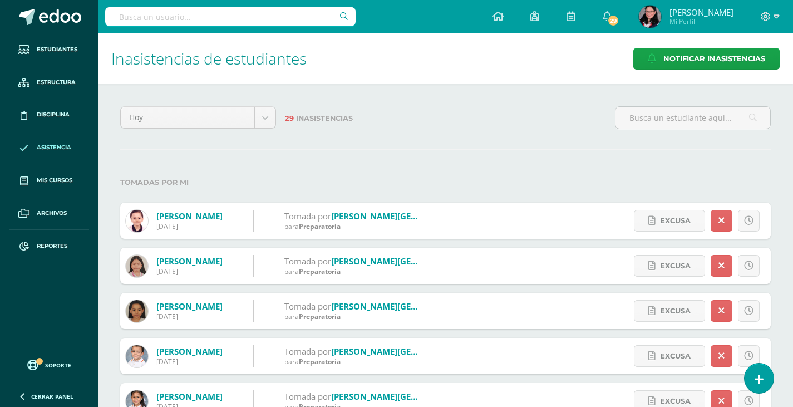
click at [406, 129] on div "29 Inasistencias" at bounding box center [445, 122] width 330 height 32
click at [504, 15] on icon at bounding box center [497, 16] width 11 height 10
